Goal: Obtain resource: Download file/media

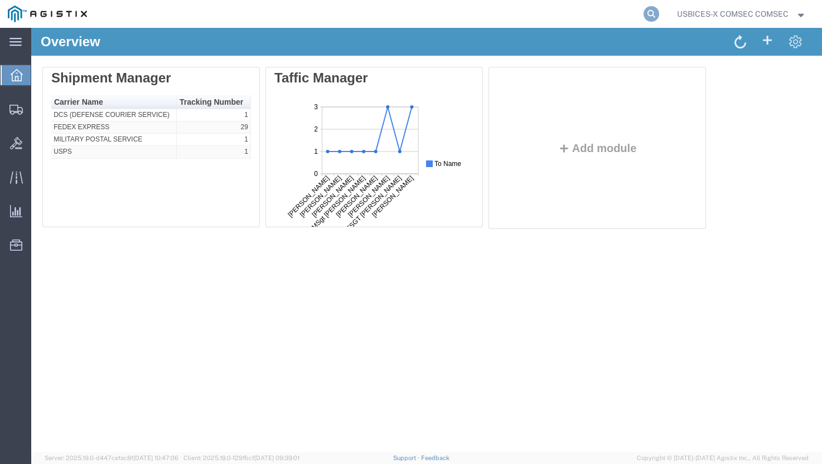
click at [645, 12] on icon at bounding box center [651, 14] width 16 height 16
click at [523, 10] on input "search" at bounding box center [473, 14] width 339 height 27
paste input "56850163"
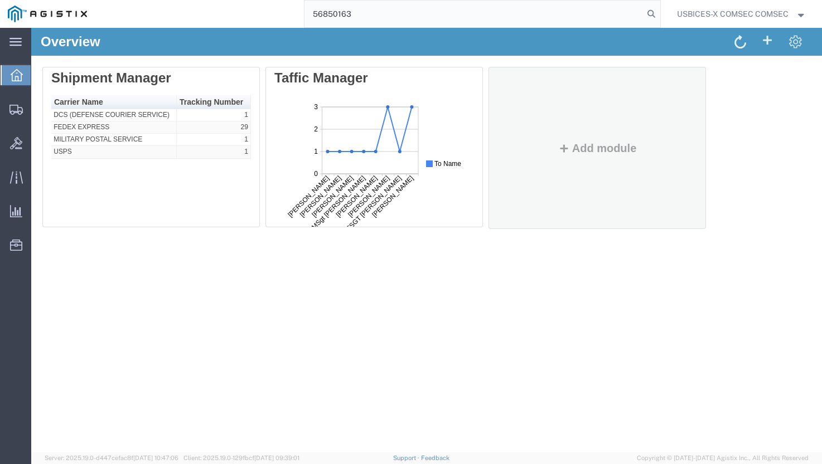
type input "56850163"
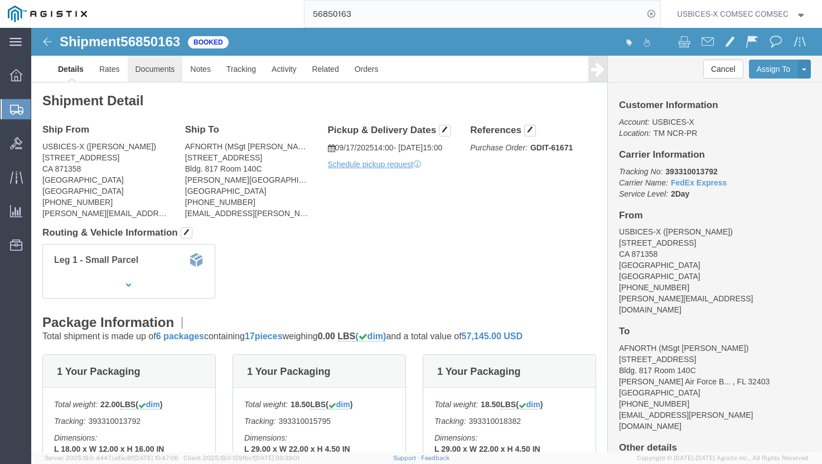
click link "Documents"
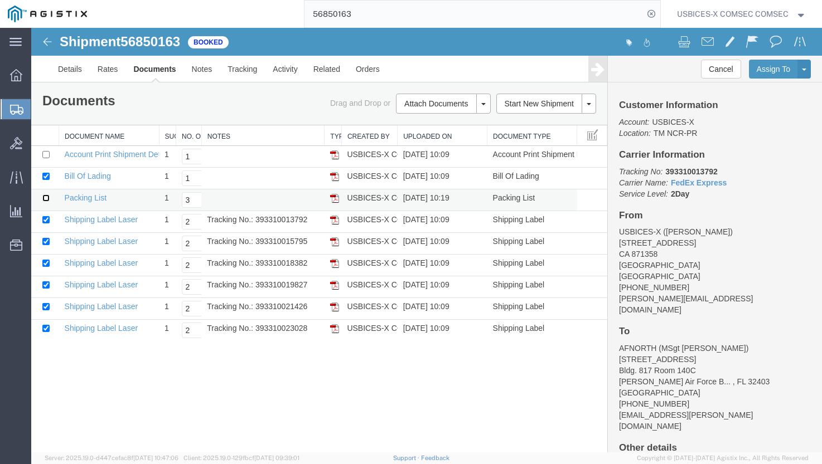
click at [46, 201] on input "checkbox" at bounding box center [45, 198] width 7 height 7
checkbox input "true"
click at [111, 221] on link "Shipping Label Laser" at bounding box center [102, 219] width 74 height 9
click at [114, 243] on link "Shipping Label Laser" at bounding box center [102, 241] width 74 height 9
click at [96, 265] on link "Shipping Label Laser" at bounding box center [102, 263] width 74 height 9
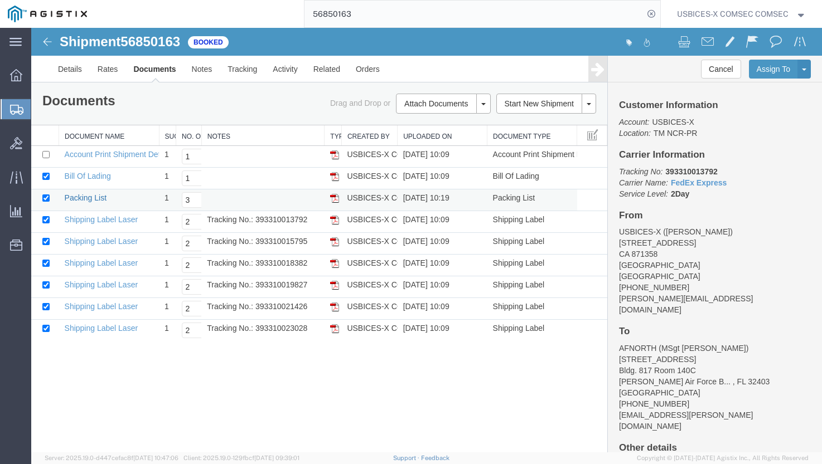
click at [87, 200] on link "Packing List" at bounding box center [86, 197] width 42 height 9
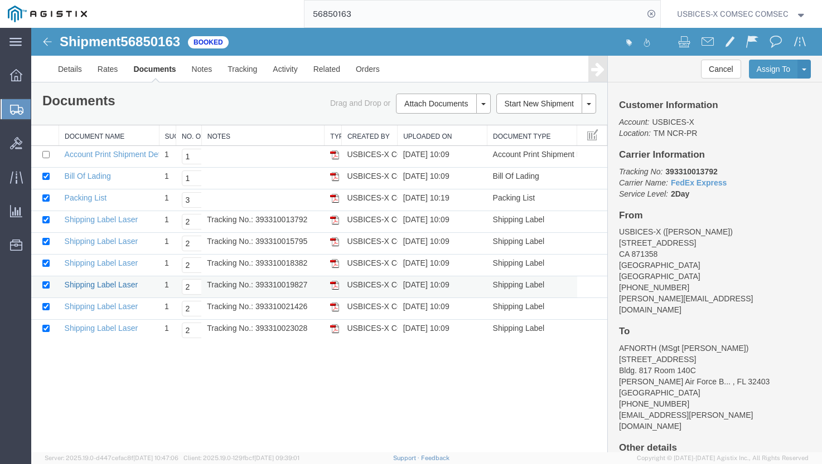
click at [125, 287] on link "Shipping Label Laser" at bounding box center [102, 284] width 74 height 9
click at [126, 307] on link "Shipping Label Laser" at bounding box center [102, 306] width 74 height 9
click at [96, 328] on link "Shipping Label Laser" at bounding box center [102, 328] width 74 height 9
